Goal: Information Seeking & Learning: Learn about a topic

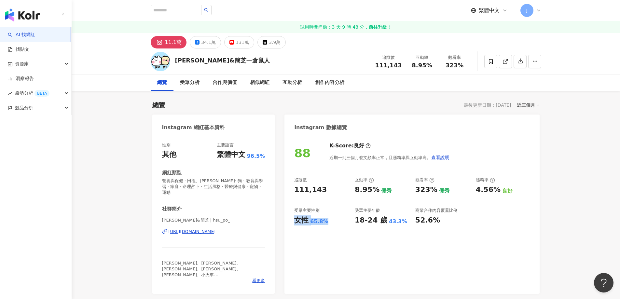
drag, startPoint x: 296, startPoint y: 222, endPoint x: 333, endPoint y: 223, distance: 37.5
click at [333, 223] on div "女性 65.8%" at bounding box center [321, 220] width 54 height 10
copy div "女性 65.8%"
click at [492, 62] on icon at bounding box center [491, 61] width 4 height 5
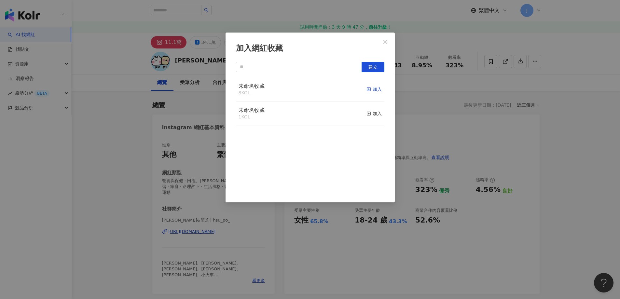
click at [374, 91] on div "加入" at bounding box center [373, 89] width 15 height 7
click at [385, 41] on icon "close" at bounding box center [385, 42] width 4 height 4
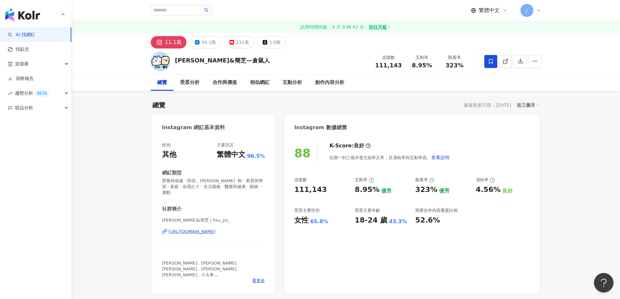
click at [388, 221] on div "加入網紅收藏 建立 未命名收藏 9 KOL 已加入 未命名收藏 1 KOL 加入" at bounding box center [310, 149] width 620 height 299
click at [391, 220] on div "43.3%" at bounding box center [398, 221] width 18 height 7
drag, startPoint x: 400, startPoint y: 219, endPoint x: 367, endPoint y: 218, distance: 33.5
click at [367, 218] on div "18-24 歲 43.3%" at bounding box center [382, 220] width 54 height 10
click at [370, 218] on div "18-24 歲" at bounding box center [371, 220] width 33 height 10
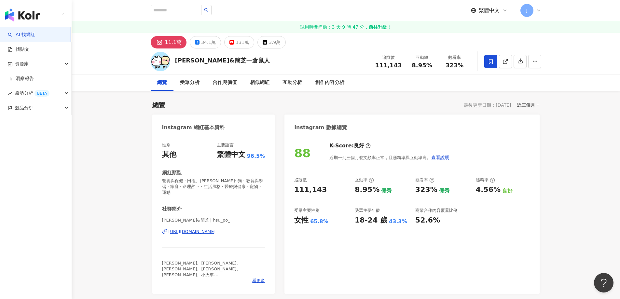
click at [354, 219] on div "追蹤數 111,143 互動率 8.95% 優秀 觀看率 323% 優秀 漲粉率 4.56% 良好 受眾主要性別 女性 65.8% 受眾主要年齡 18-24 …" at bounding box center [411, 201] width 235 height 48
drag, startPoint x: 357, startPoint y: 221, endPoint x: 398, endPoint y: 222, distance: 41.3
click at [399, 222] on div "18-24 歲 43.3%" at bounding box center [382, 220] width 54 height 10
click at [362, 218] on div "18-24 歲" at bounding box center [371, 220] width 33 height 10
drag, startPoint x: 355, startPoint y: 219, endPoint x: 408, endPoint y: 223, distance: 53.8
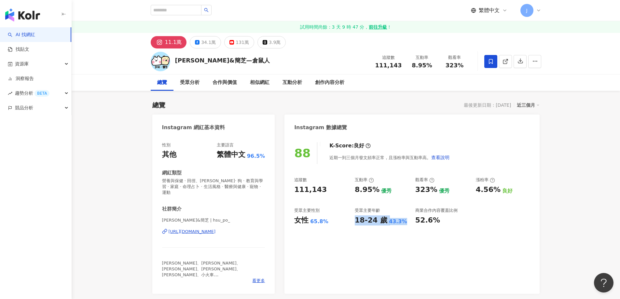
click at [408, 223] on div "18-24 歲 43.3%" at bounding box center [382, 220] width 54 height 10
copy div "18-24 歲 43.3%"
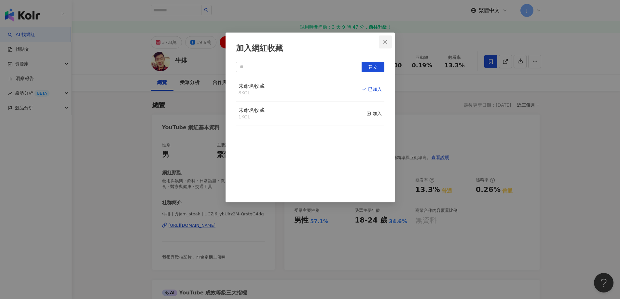
click at [387, 42] on icon "close" at bounding box center [385, 41] width 5 height 5
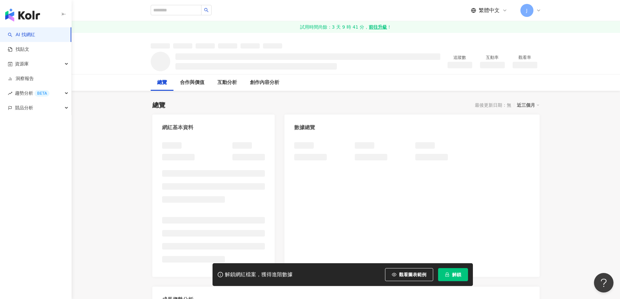
click at [450, 276] on button "解鎖" at bounding box center [453, 274] width 30 height 13
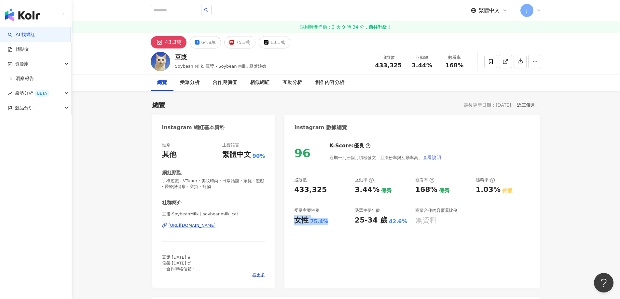
drag, startPoint x: 294, startPoint y: 223, endPoint x: 332, endPoint y: 223, distance: 38.1
click at [332, 223] on div "女性 75.4%" at bounding box center [321, 220] width 54 height 10
copy div "女性 75.4%"
drag, startPoint x: 356, startPoint y: 221, endPoint x: 402, endPoint y: 221, distance: 46.2
click at [402, 221] on div "25-34 歲 42.6%" at bounding box center [382, 220] width 54 height 10
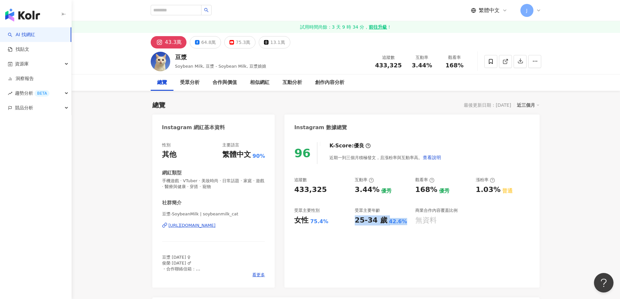
copy div "25-34 歲 42.6%"
